Goal: Task Accomplishment & Management: Complete application form

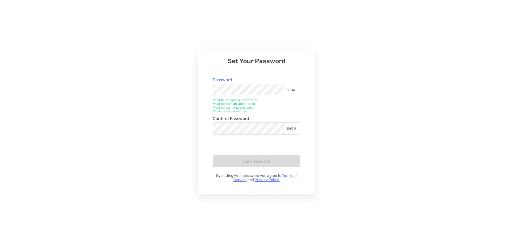
click at [290, 91] on div "SHOW" at bounding box center [291, 90] width 15 height 12
click at [289, 128] on div "SHOW" at bounding box center [292, 128] width 15 height 11
click at [261, 158] on button "Set Password" at bounding box center [257, 162] width 88 height 12
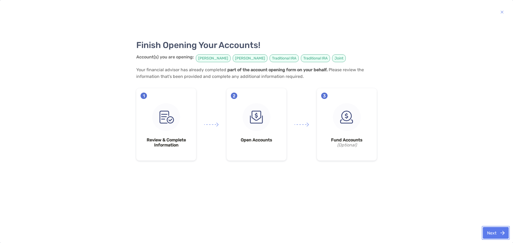
click at [505, 234] on button "Next" at bounding box center [496, 233] width 26 height 12
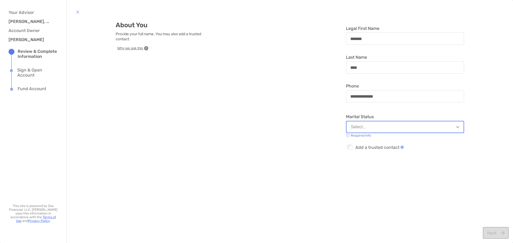
click at [386, 128] on button "Select..." at bounding box center [405, 127] width 118 height 12
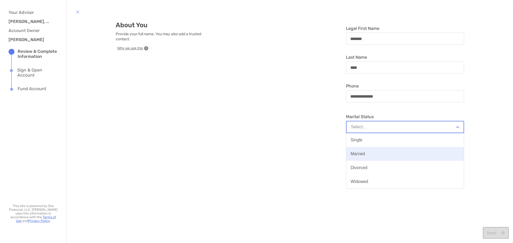
click at [361, 151] on button "Married" at bounding box center [405, 154] width 118 height 14
type input "**********"
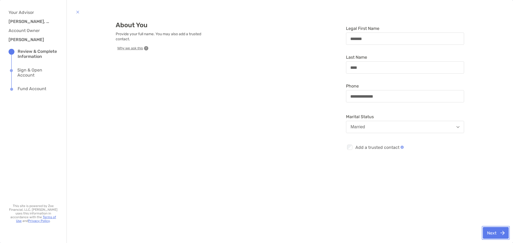
click at [488, 233] on button "Next" at bounding box center [496, 233] width 26 height 12
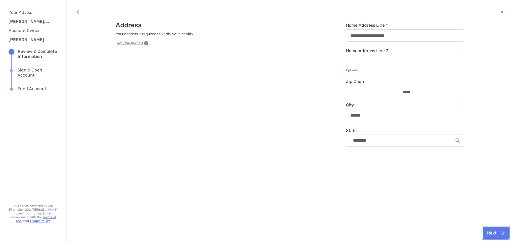
click at [489, 231] on button "Next" at bounding box center [496, 233] width 26 height 12
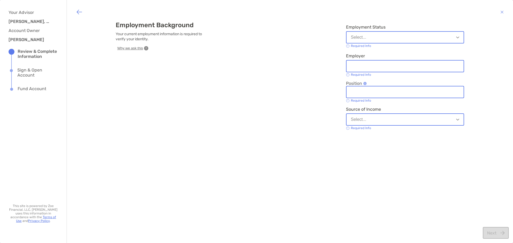
click at [379, 40] on button "Select..." at bounding box center [405, 37] width 118 height 12
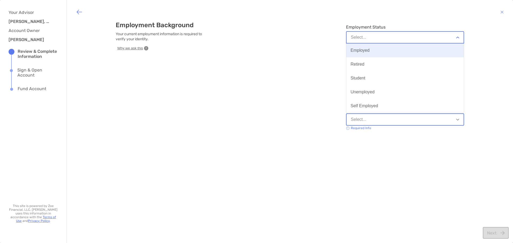
click at [373, 51] on button "Employed" at bounding box center [405, 51] width 118 height 14
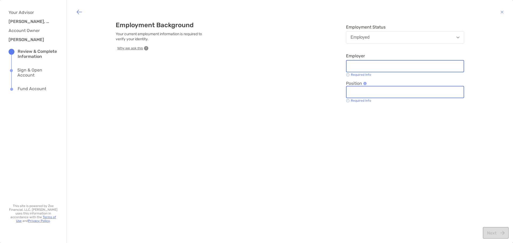
click at [374, 65] on input "Employer" at bounding box center [405, 66] width 117 height 5
type input "***"
click at [383, 93] on input "Position" at bounding box center [405, 92] width 117 height 5
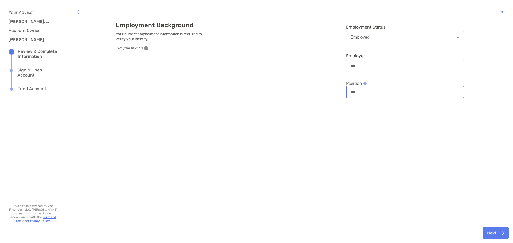
type input "***"
click at [492, 235] on button "Next" at bounding box center [496, 233] width 26 height 12
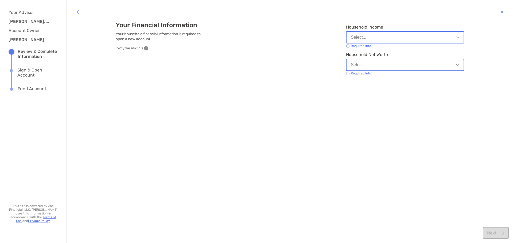
click at [362, 39] on div "Select..." at bounding box center [359, 37] width 16 height 5
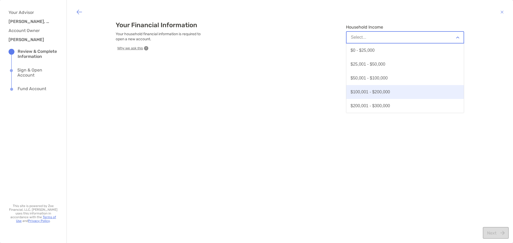
click at [368, 92] on div "$100,001 - $200,000" at bounding box center [371, 92] width 40 height 5
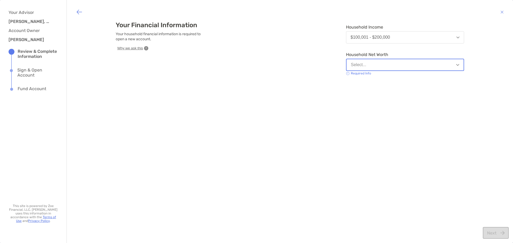
click at [364, 62] on button "Select..." at bounding box center [405, 65] width 118 height 12
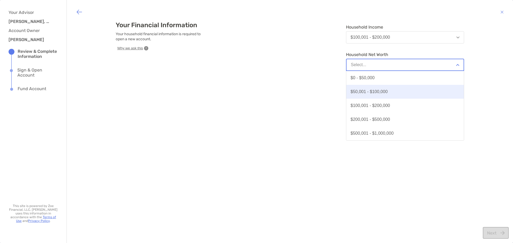
click at [368, 88] on button "$50,001 - $100,000" at bounding box center [405, 92] width 118 height 14
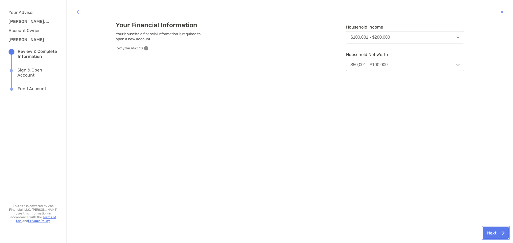
click at [494, 232] on button "Next" at bounding box center [496, 233] width 26 height 12
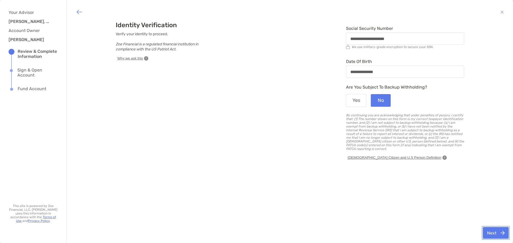
click at [495, 238] on button "Next" at bounding box center [496, 233] width 26 height 12
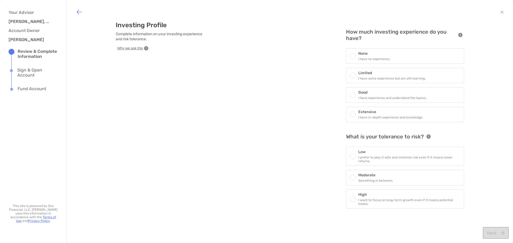
click at [369, 71] on div "Limited I have some experience but am still learning." at bounding box center [405, 76] width 118 height 16
click at [391, 181] on div "Moderate Something in between." at bounding box center [405, 179] width 118 height 16
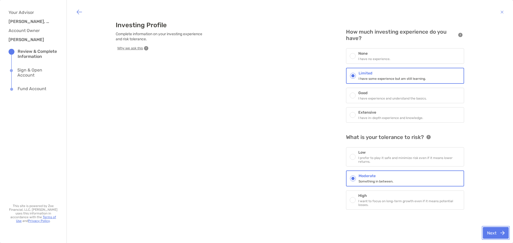
click at [487, 236] on button "Next" at bounding box center [496, 233] width 26 height 12
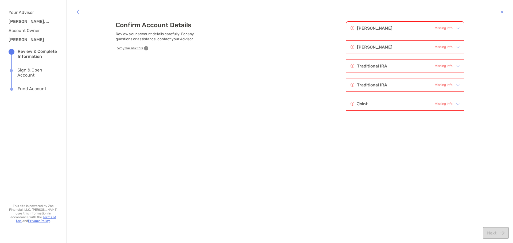
click at [453, 28] on div at bounding box center [456, 28] width 7 height 6
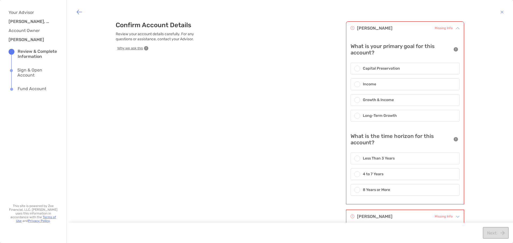
click at [378, 98] on h6 "Growth & Income" at bounding box center [378, 100] width 31 height 6
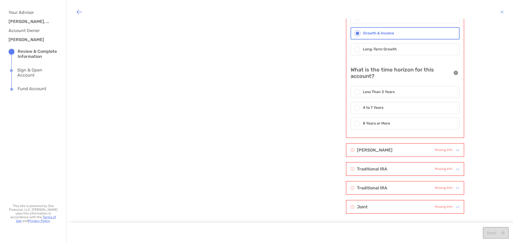
click at [383, 123] on h6 "8 Years or More" at bounding box center [376, 124] width 27 height 6
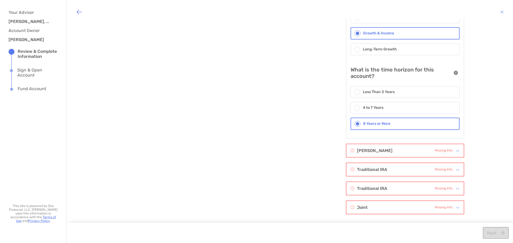
scroll to position [68, 0]
click at [406, 149] on div "Roth IRA Missing Info" at bounding box center [402, 150] width 102 height 7
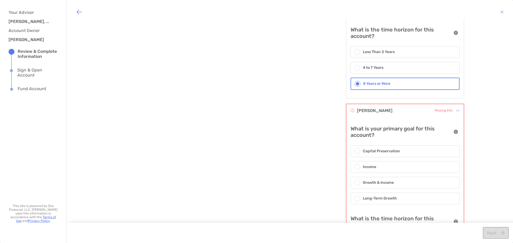
scroll to position [148, 0]
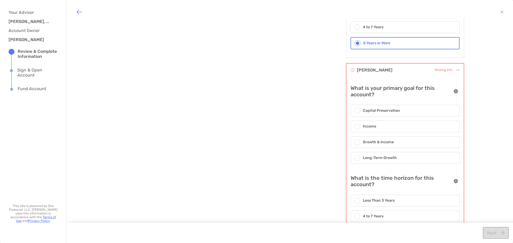
click at [393, 156] on div "Long-Term Growth" at bounding box center [405, 158] width 109 height 12
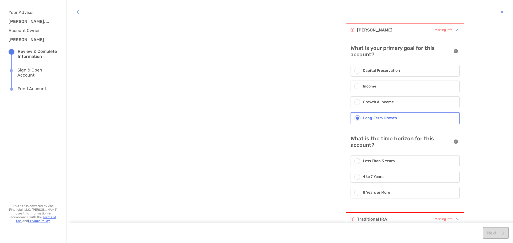
scroll to position [238, 0]
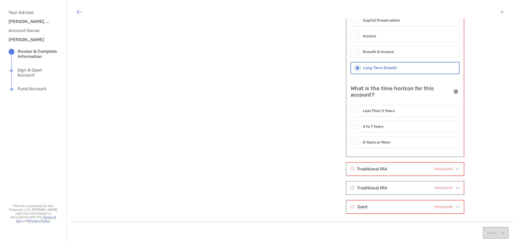
click at [393, 141] on div "8 Years or More" at bounding box center [405, 143] width 109 height 12
click at [393, 125] on div "4 to 7 Years" at bounding box center [405, 127] width 109 height 12
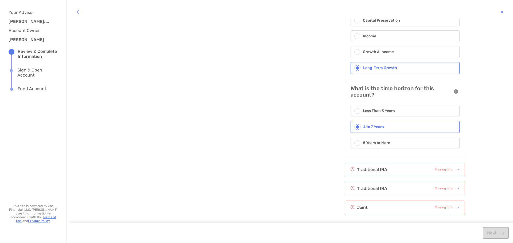
click at [393, 140] on div "8 Years or More" at bounding box center [405, 143] width 109 height 12
click at [401, 173] on div "Traditional IRA Missing Info" at bounding box center [405, 169] width 118 height 13
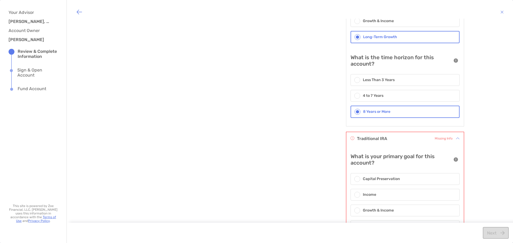
scroll to position [319, 0]
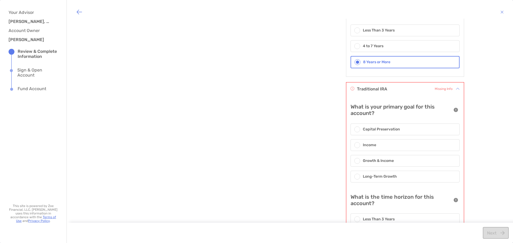
click at [388, 181] on div "Long-Term Growth" at bounding box center [405, 177] width 109 height 12
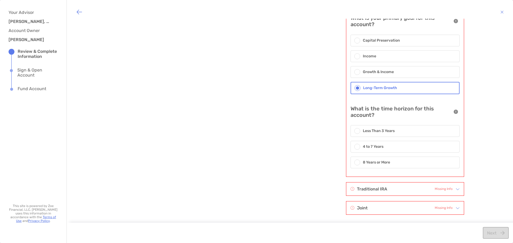
scroll to position [409, 0]
click at [388, 161] on div "8 Years or More" at bounding box center [405, 162] width 109 height 12
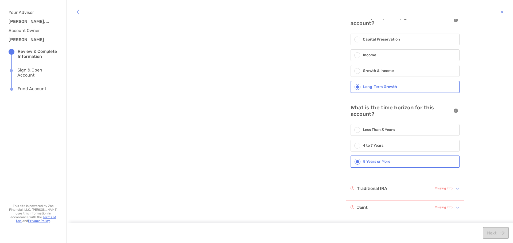
click at [386, 188] on div "Traditional IRA Missing Info" at bounding box center [402, 188] width 102 height 7
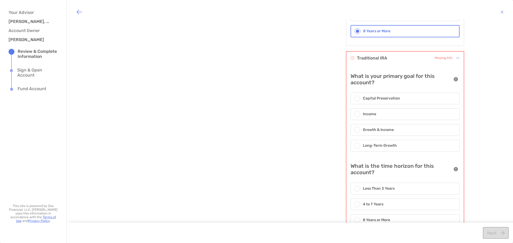
scroll to position [543, 0]
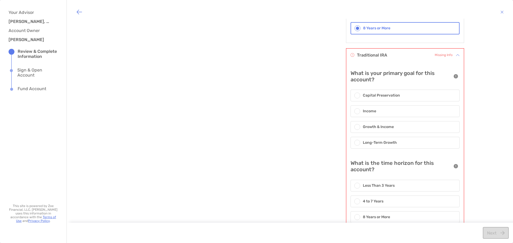
click at [374, 144] on h6 "Long-Term Growth" at bounding box center [380, 143] width 34 height 6
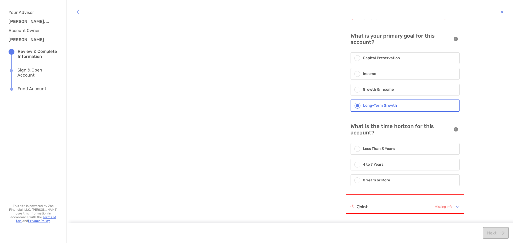
click at [380, 181] on h6 "8 Years or More" at bounding box center [376, 181] width 27 height 6
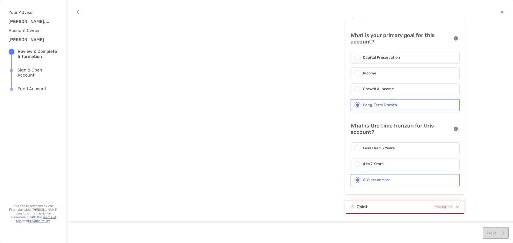
click at [422, 210] on div "Joint Missing Info" at bounding box center [402, 207] width 102 height 7
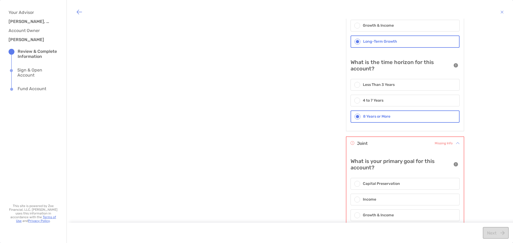
scroll to position [741, 0]
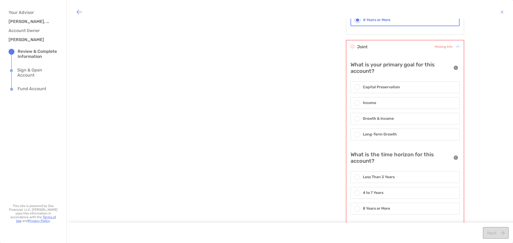
click at [375, 136] on h6 "Long-Term Growth" at bounding box center [380, 135] width 34 height 6
click at [386, 213] on div "8 Years or More" at bounding box center [405, 210] width 109 height 12
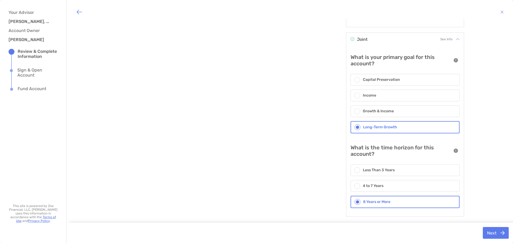
scroll to position [751, 0]
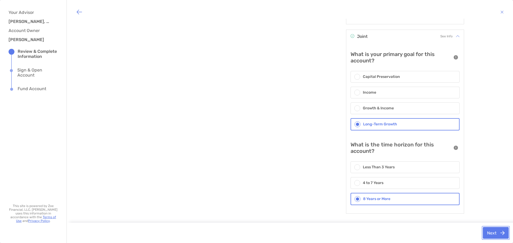
click at [491, 233] on button "Next" at bounding box center [496, 233] width 26 height 12
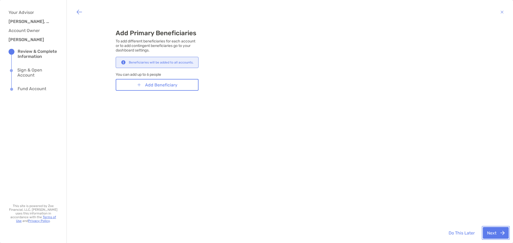
scroll to position [0, 0]
click at [164, 82] on button "Add Beneficiary" at bounding box center [157, 85] width 83 height 12
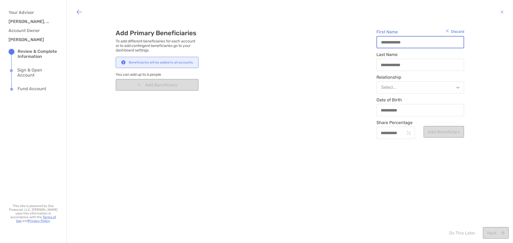
click at [393, 40] on input "First Name" at bounding box center [420, 42] width 87 height 5
type input "*"
type input "**"
type input "***"
type input "****"
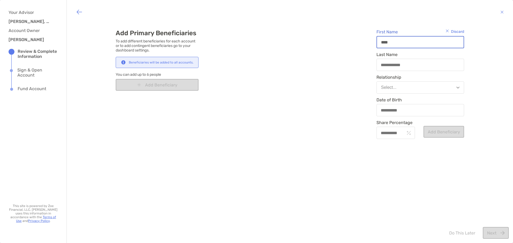
type input "*****"
type input "******"
type input "*******"
type input "********"
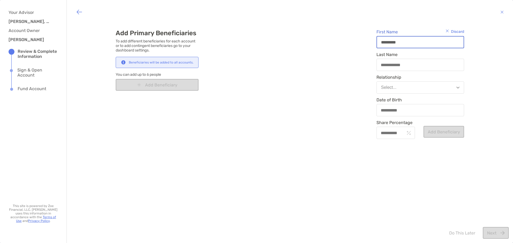
type input "********"
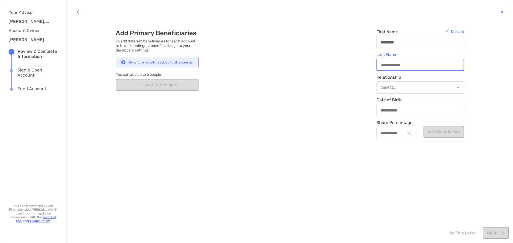
type input "*"
type input "**"
type input "***"
type input "****"
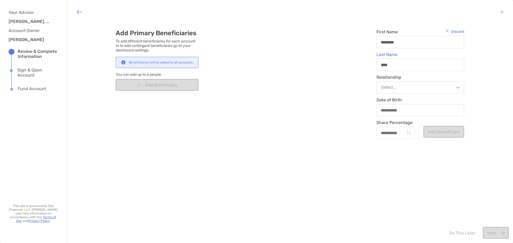
click at [392, 90] on button "Select..." at bounding box center [421, 88] width 88 height 12
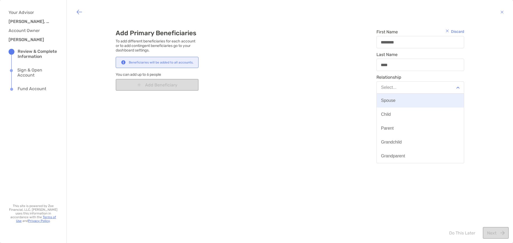
click at [392, 101] on div "Spouse" at bounding box center [388, 100] width 14 height 5
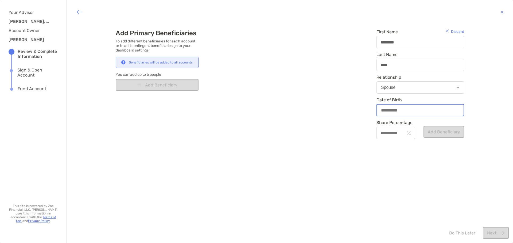
click at [395, 108] on input "Date of Birth" at bounding box center [420, 110] width 87 height 5
type input "**********"
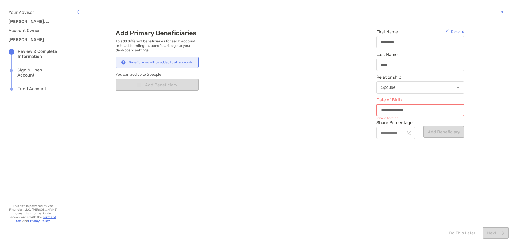
type input "**********"
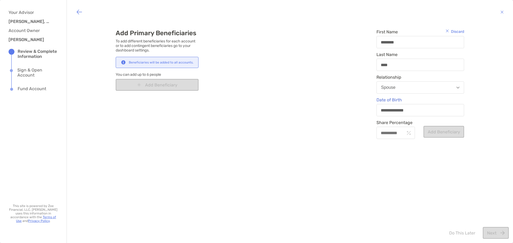
click at [392, 130] on div at bounding box center [396, 133] width 38 height 12
click at [392, 131] on input "Share Percentage" at bounding box center [391, 133] width 28 height 5
type input "***"
click at [435, 136] on button "Add Beneficiary" at bounding box center [444, 132] width 41 height 12
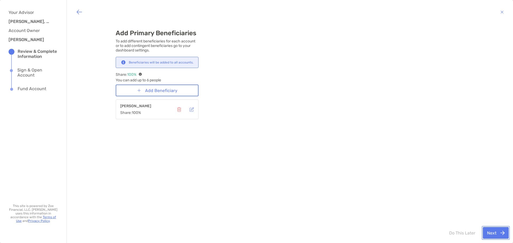
click at [497, 235] on button "Next" at bounding box center [496, 233] width 26 height 12
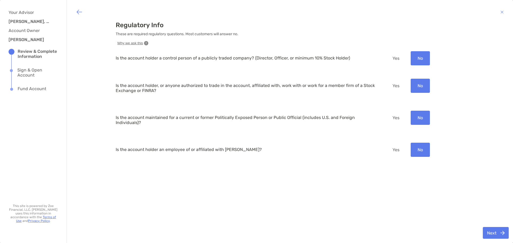
click at [427, 60] on button "No" at bounding box center [420, 58] width 19 height 14
click at [494, 233] on button "Next" at bounding box center [496, 233] width 26 height 12
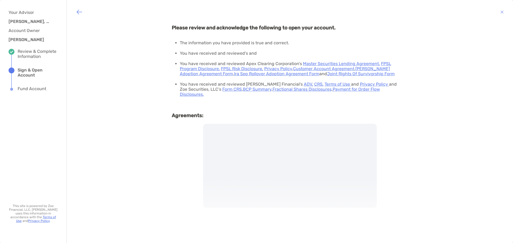
drag, startPoint x: 216, startPoint y: 162, endPoint x: 259, endPoint y: 162, distance: 43.3
click at [259, 162] on div at bounding box center [290, 166] width 174 height 84
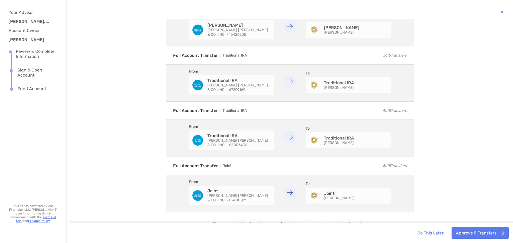
scroll to position [114, 0]
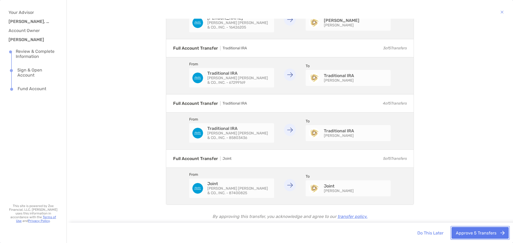
click at [470, 232] on button "Approve 5 Transfers" at bounding box center [480, 233] width 57 height 12
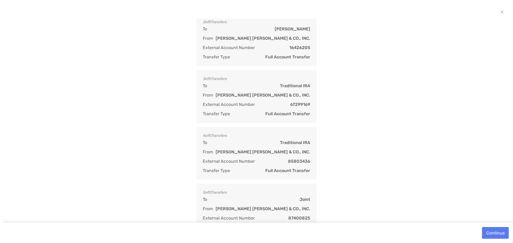
scroll to position [126, 0]
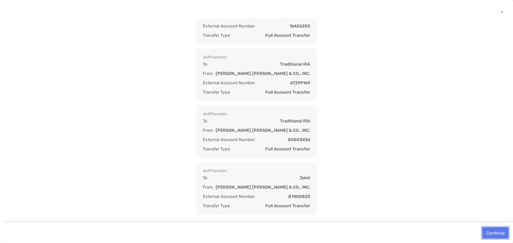
click at [497, 231] on button "Continue" at bounding box center [495, 233] width 27 height 12
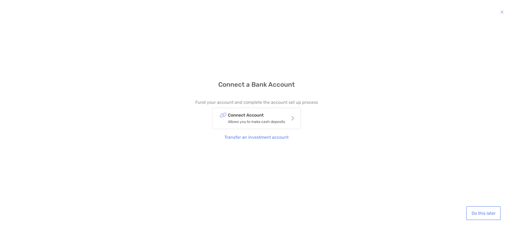
click at [476, 215] on button "Do this later" at bounding box center [483, 214] width 32 height 12
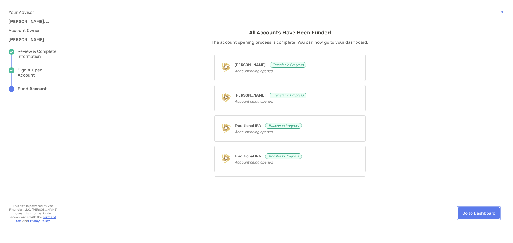
click at [475, 213] on link "Go to Dashboard" at bounding box center [479, 214] width 42 height 12
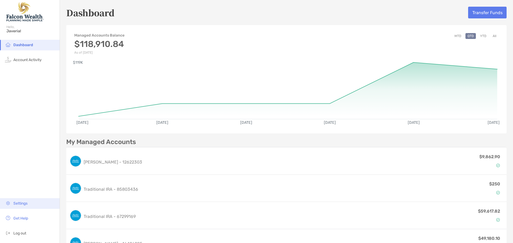
click at [29, 204] on li "Settings" at bounding box center [30, 204] width 60 height 11
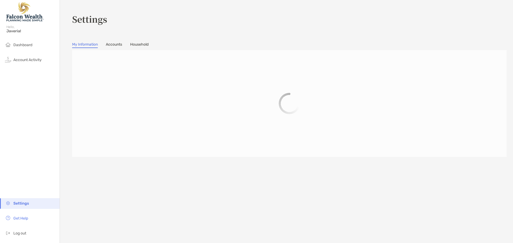
click at [111, 47] on link "Accounts" at bounding box center [114, 45] width 16 height 6
click at [23, 44] on span "Dashboard" at bounding box center [22, 45] width 19 height 5
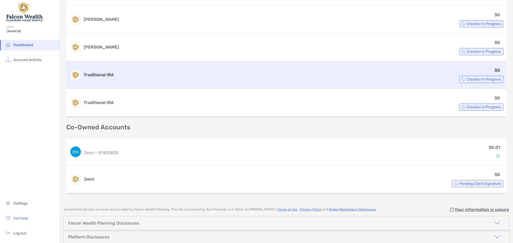
scroll to position [267, 0]
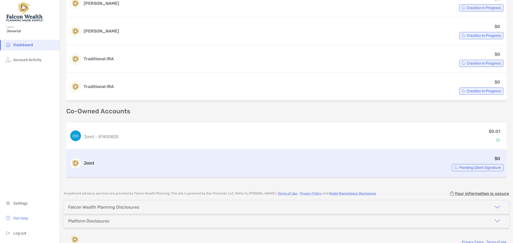
click at [459, 168] on span "Pending Client Signature" at bounding box center [480, 167] width 42 height 3
click at [451, 159] on div "$0 Pending Client Signature" at bounding box center [299, 164] width 407 height 16
click at [228, 160] on div "$0 Pending Client Signature" at bounding box center [299, 164] width 407 height 16
click at [472, 173] on div "Joint $0 Pending Client Signature" at bounding box center [286, 164] width 440 height 28
click at [471, 169] on span "Pending Client Signature" at bounding box center [480, 167] width 42 height 3
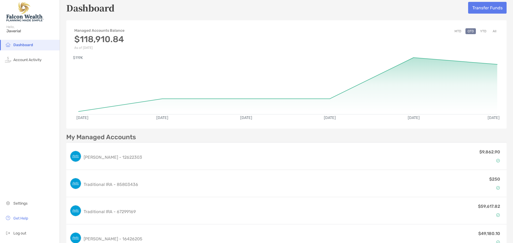
scroll to position [0, 0]
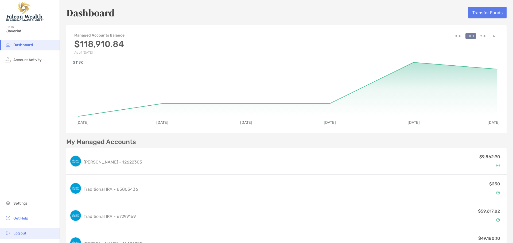
click at [18, 235] on span "Log out" at bounding box center [19, 233] width 13 height 5
